Goal: Task Accomplishment & Management: Use online tool/utility

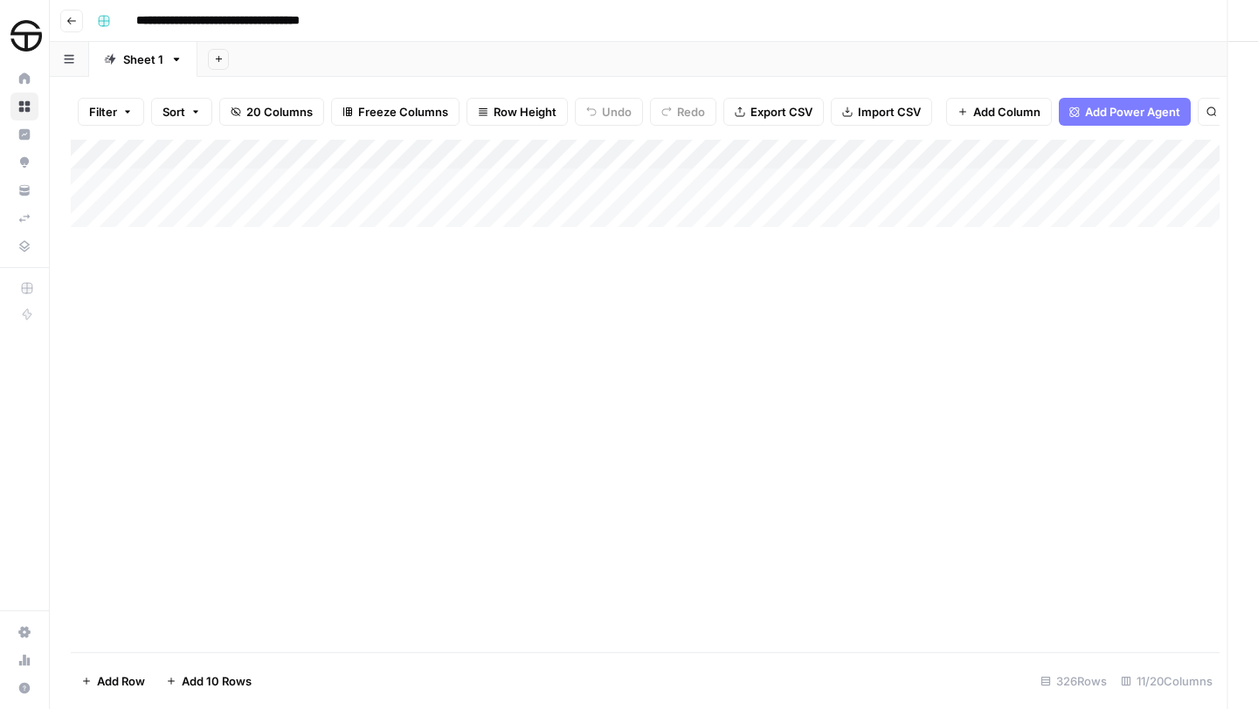
scroll to position [9227, 538]
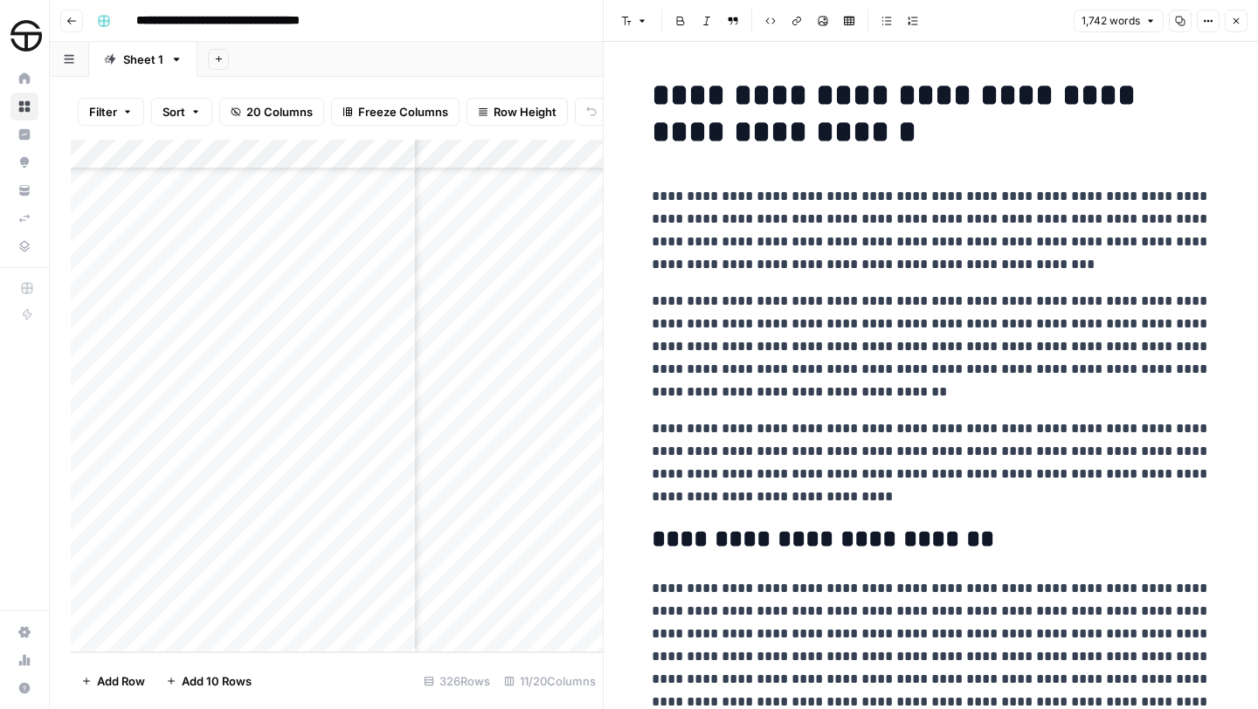
click at [1236, 19] on icon "button" at bounding box center [1236, 21] width 10 height 10
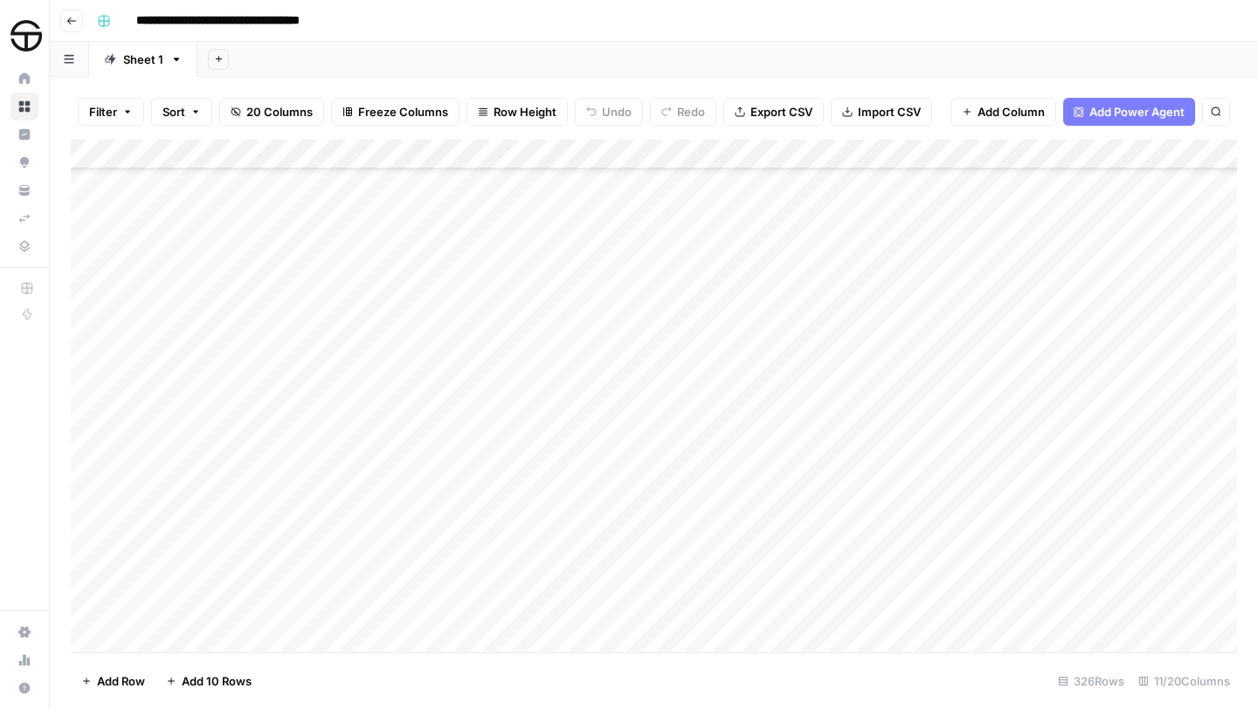
scroll to position [9227, 3]
click at [503, 547] on div "Add Column" at bounding box center [654, 396] width 1166 height 513
click at [480, 544] on div "Add Column" at bounding box center [654, 396] width 1166 height 513
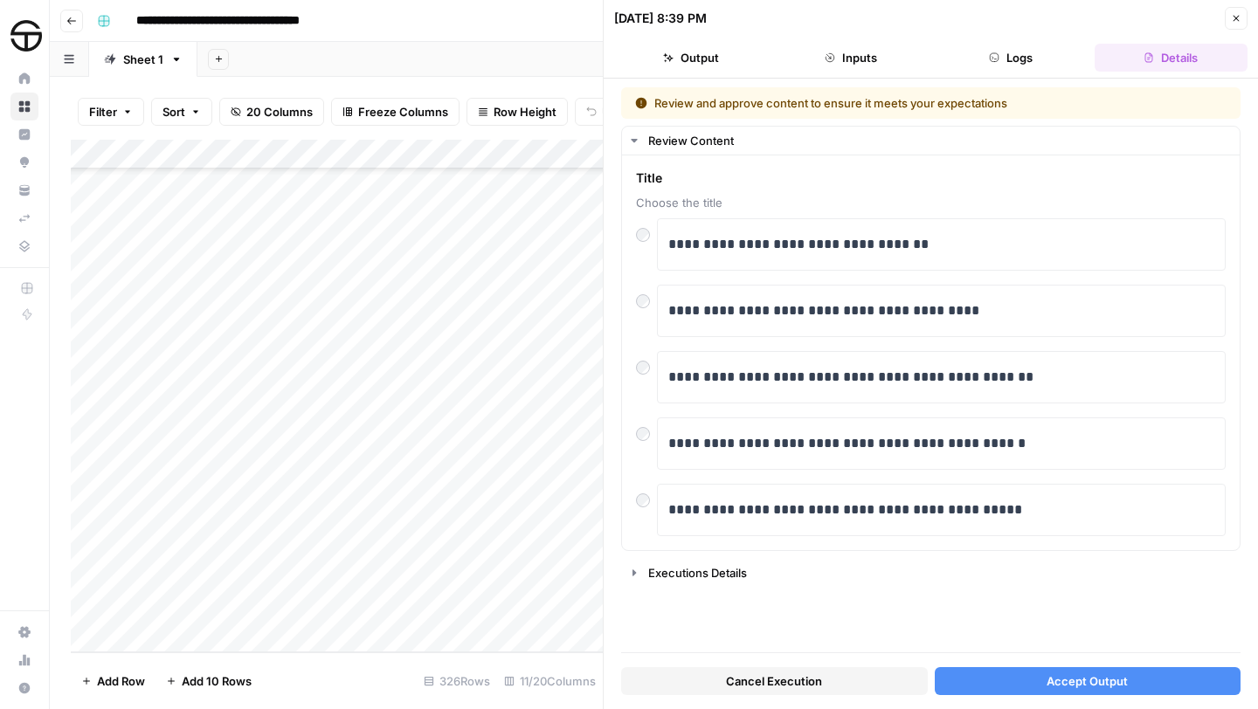
click at [1057, 675] on span "Accept Output" at bounding box center [1086, 681] width 81 height 17
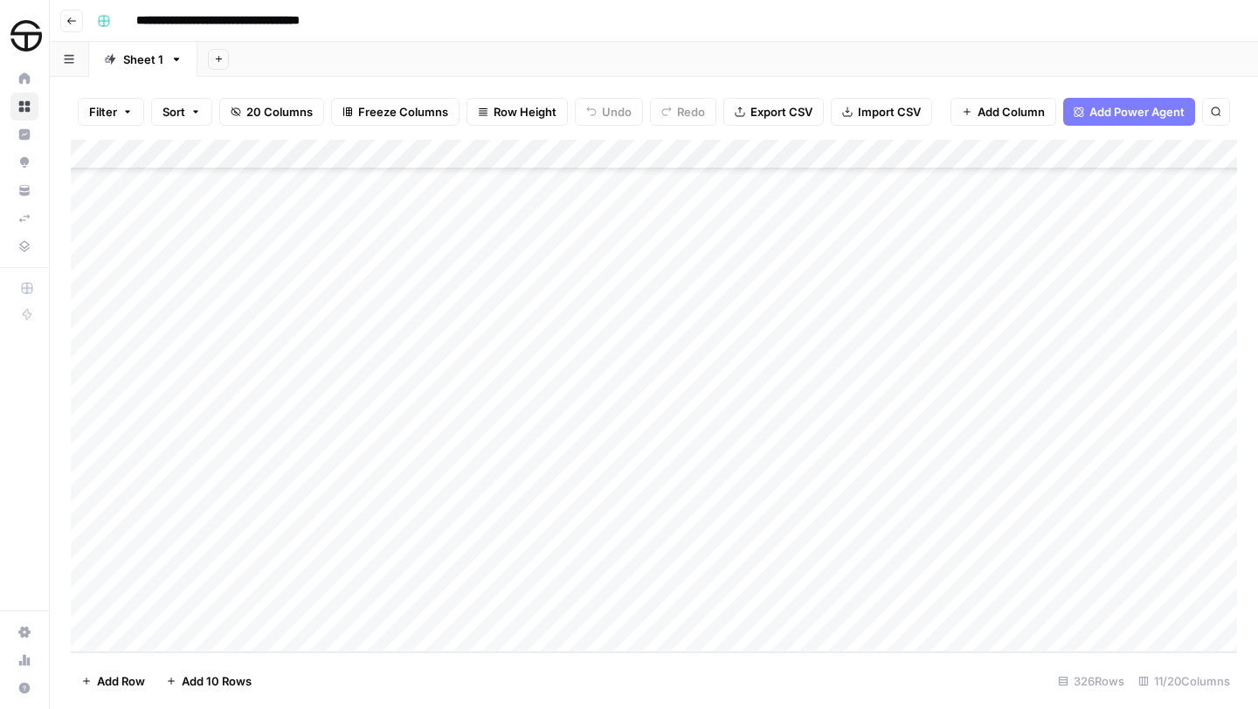
click at [863, 548] on div "Add Column" at bounding box center [654, 396] width 1166 height 513
click at [991, 546] on div "Add Column" at bounding box center [654, 396] width 1166 height 513
click at [893, 552] on div "Add Column" at bounding box center [654, 396] width 1166 height 513
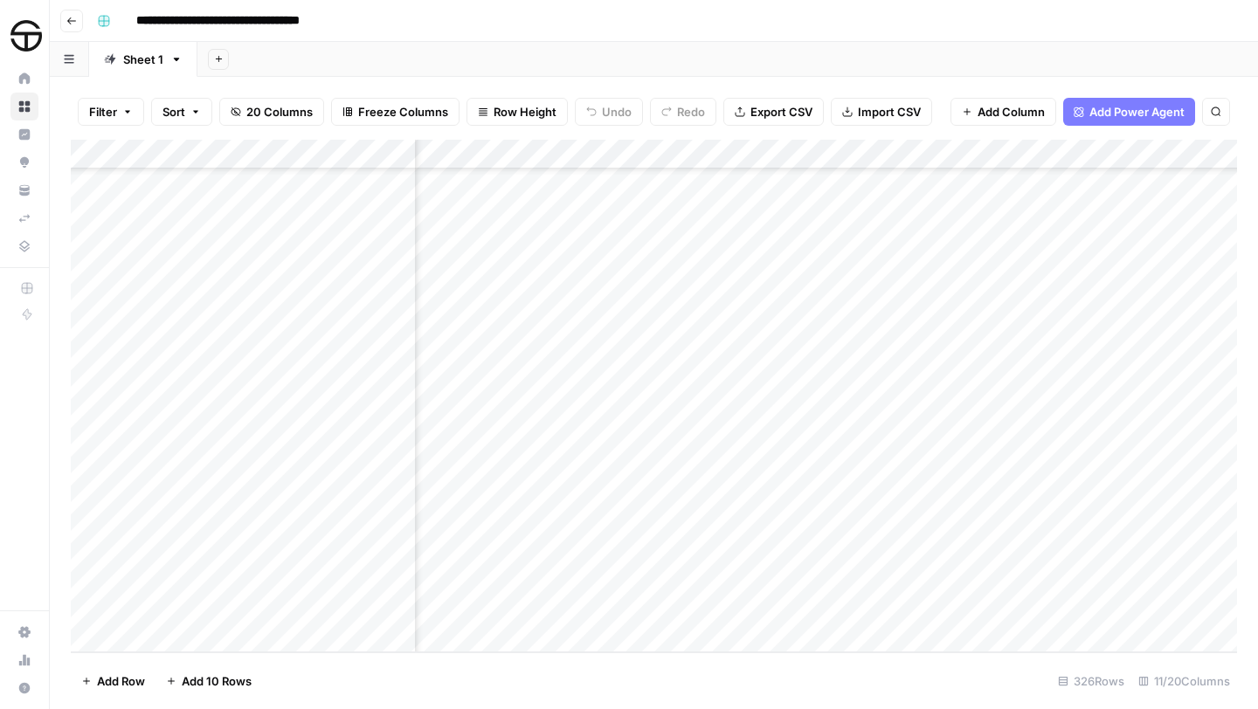
click at [893, 552] on div "Add Column" at bounding box center [654, 396] width 1166 height 513
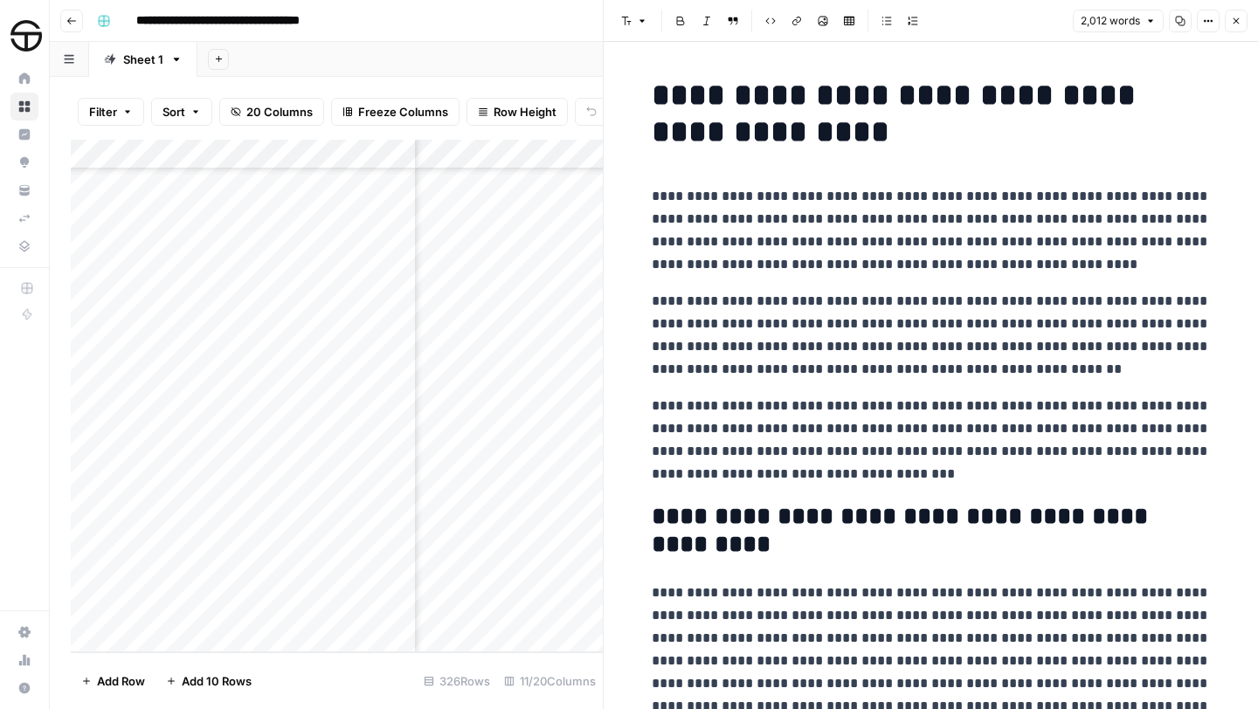
click at [660, 93] on h1 "**********" at bounding box center [931, 113] width 559 height 73
copy div "**********"
